Goal: Task Accomplishment & Management: Complete application form

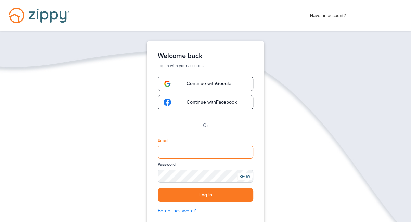
click at [180, 153] on input "Email" at bounding box center [205, 152] width 95 height 13
type input "**********"
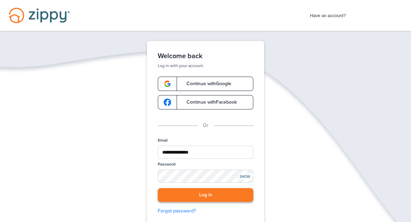
click at [210, 194] on button "Log in" at bounding box center [205, 195] width 95 height 14
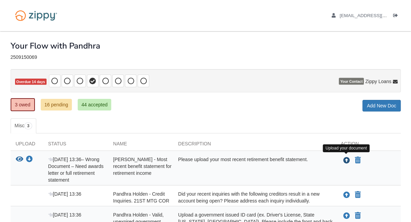
click at [345, 160] on icon "Upload John Phegley - Most recent benefit statement for retirement income" at bounding box center [346, 160] width 7 height 7
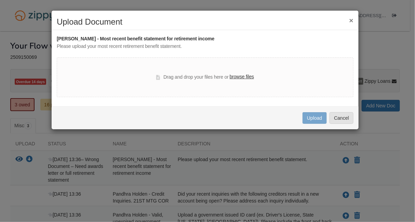
click at [249, 75] on label "browse files" at bounding box center [242, 77] width 24 height 8
click at [0, 0] on input "browse files" at bounding box center [0, 0] width 0 height 0
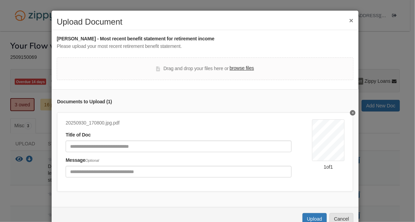
click at [351, 203] on div "Documents to Upload ( 1 ) 20250930_170800.jpg.pdf Title of Doc Message Optional…" at bounding box center [205, 148] width 307 height 118
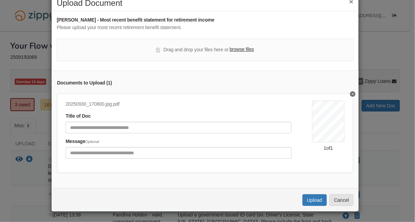
scroll to position [23, 0]
click at [311, 200] on button "Upload" at bounding box center [315, 200] width 24 height 12
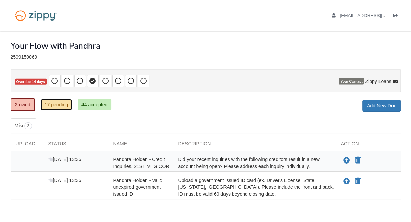
click at [60, 104] on link "17 pending" at bounding box center [56, 105] width 31 height 12
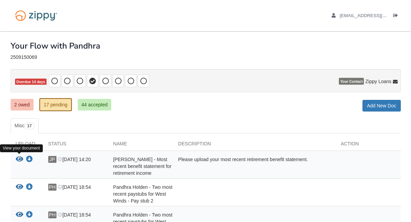
click at [18, 157] on icon "View John Phegley - Most recent benefit statement for retirement income" at bounding box center [20, 159] width 8 height 7
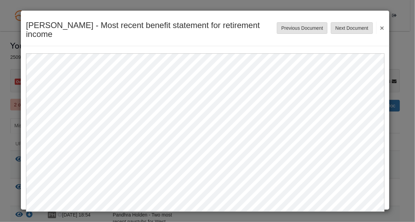
click at [383, 23] on button "×" at bounding box center [380, 28] width 8 height 12
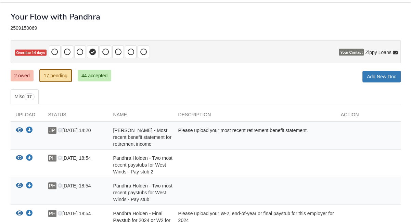
scroll to position [8, 0]
